Goal: Find specific page/section: Find specific page/section

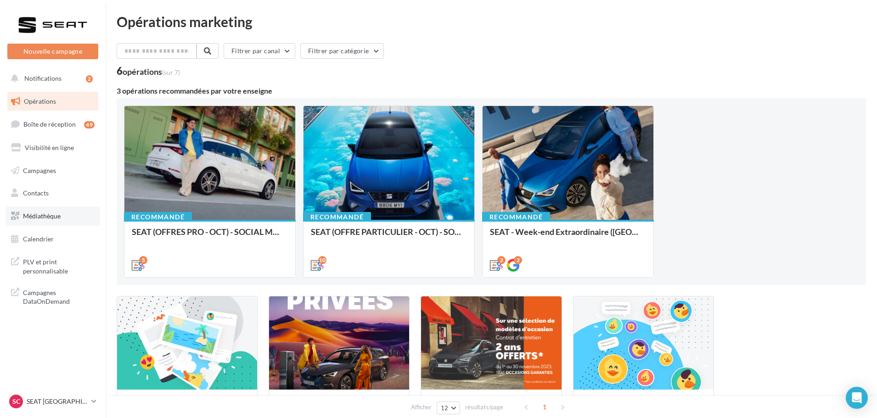
click at [49, 219] on span "Médiathèque" at bounding box center [42, 216] width 38 height 8
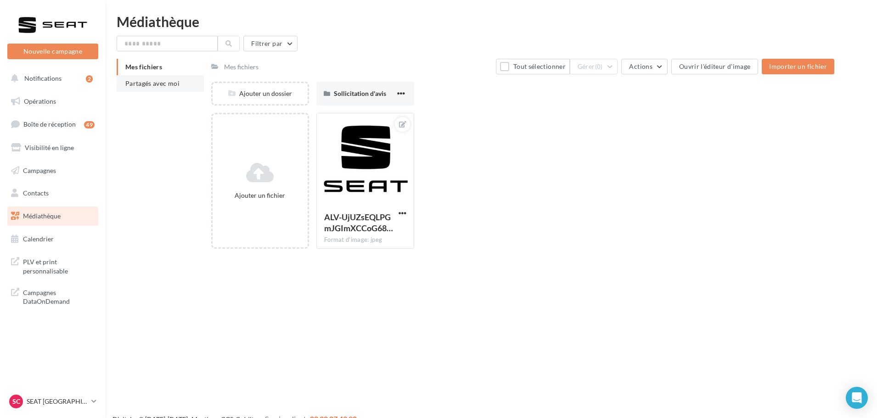
click at [158, 82] on span "Partagés avec moi" at bounding box center [152, 83] width 54 height 8
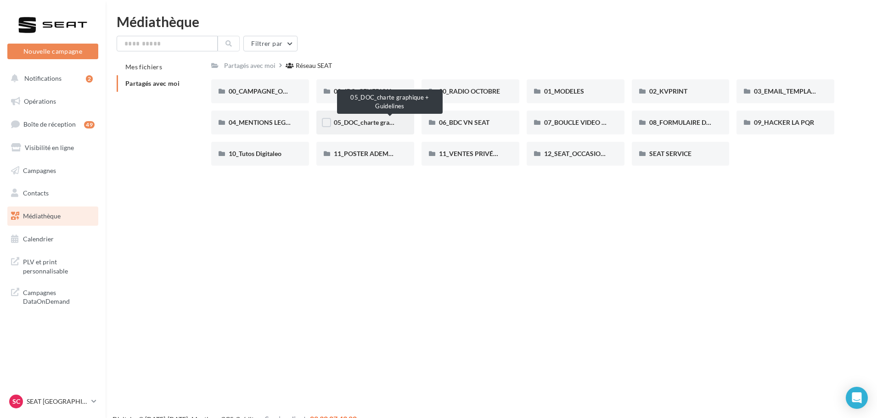
click at [380, 124] on span "05_DOC_charte graphique + Guidelines" at bounding box center [390, 122] width 112 height 8
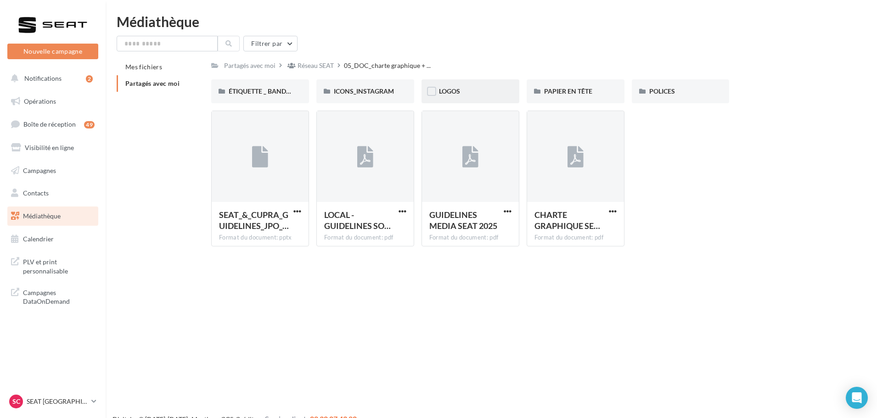
click at [446, 84] on div "LOGOS" at bounding box center [471, 91] width 98 height 24
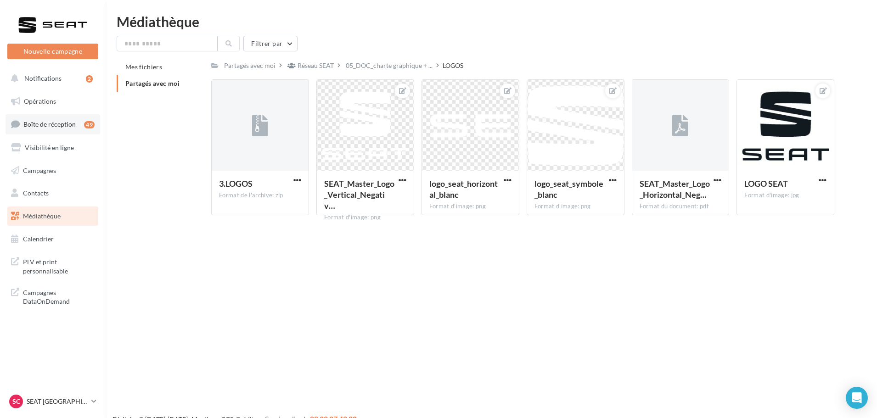
click at [55, 122] on span "Boîte de réception" at bounding box center [49, 124] width 52 height 8
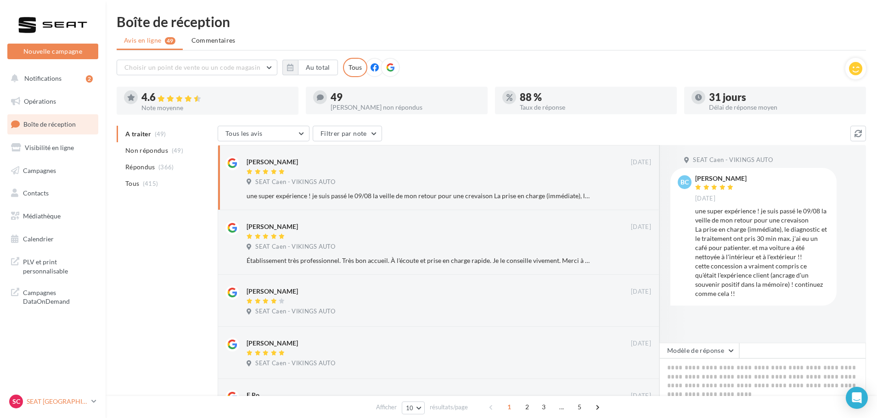
click at [56, 400] on p "SEAT [GEOGRAPHIC_DATA]" at bounding box center [57, 401] width 61 height 9
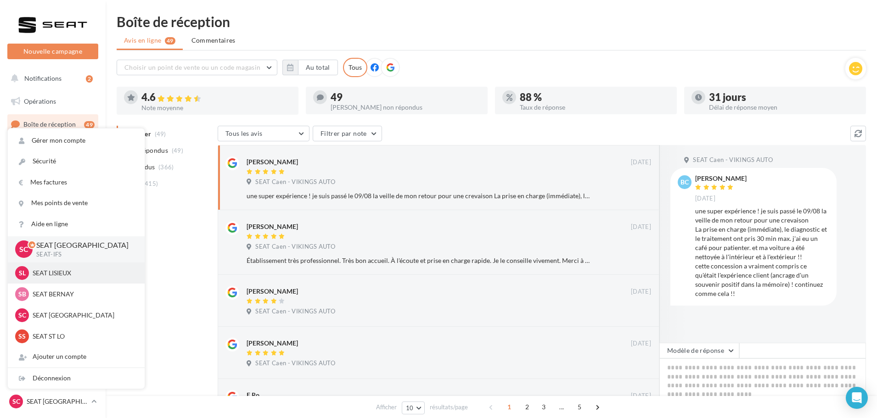
click at [62, 273] on p "SEAT LISIEUX" at bounding box center [83, 273] width 101 height 9
